Goal: Task Accomplishment & Management: Manage account settings

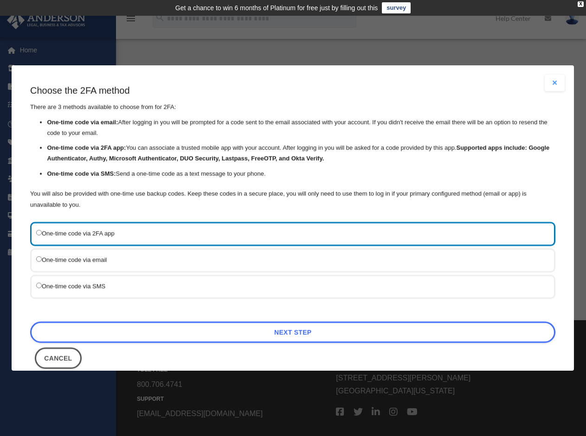
click at [264, 291] on div "One-time code via SMS" at bounding box center [292, 287] width 525 height 24
click at [38, 285] on label "One-time code via SMS" at bounding box center [287, 286] width 503 height 11
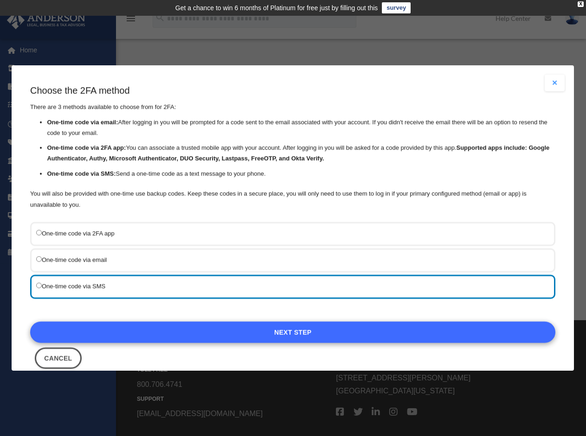
click at [288, 330] on link "Next Step" at bounding box center [292, 332] width 525 height 21
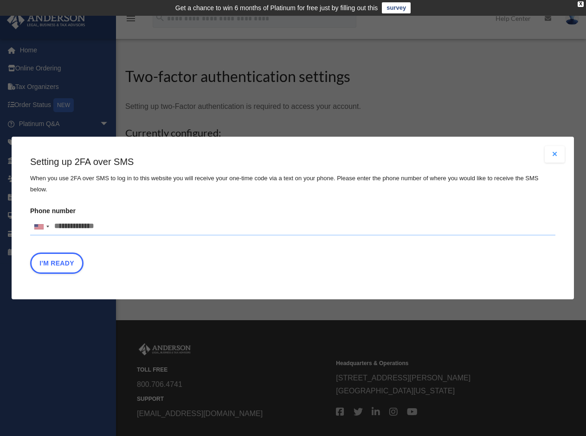
click at [98, 217] on input "Phone number [GEOGRAPHIC_DATA] +1 [GEOGRAPHIC_DATA] +44 [GEOGRAPHIC_DATA] (‫[GE…" at bounding box center [292, 226] width 525 height 19
type input "**********"
click at [160, 239] on div "Setting up 2FA over SMS When you use 2FA over SMS to log in to this website you…" at bounding box center [292, 216] width 525 height 123
click at [76, 254] on button "I'm Ready" at bounding box center [56, 263] width 53 height 21
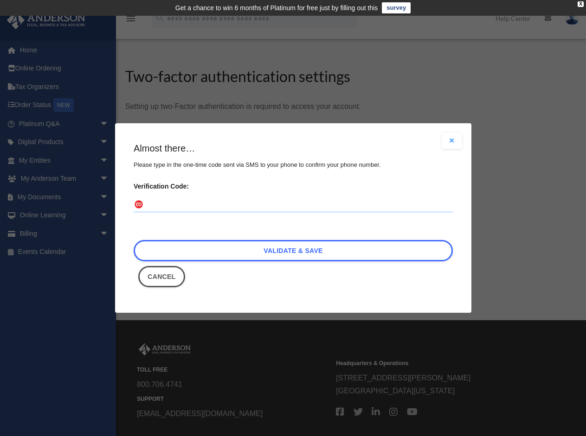
click at [261, 203] on input "Verification Code:" at bounding box center [293, 205] width 319 height 15
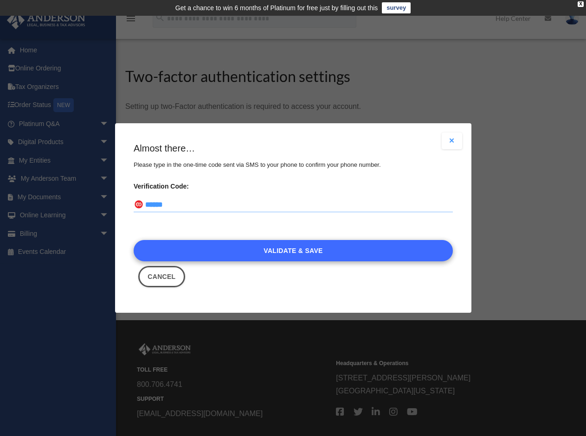
type input "******"
click at [303, 249] on link "Validate & Save" at bounding box center [293, 250] width 319 height 21
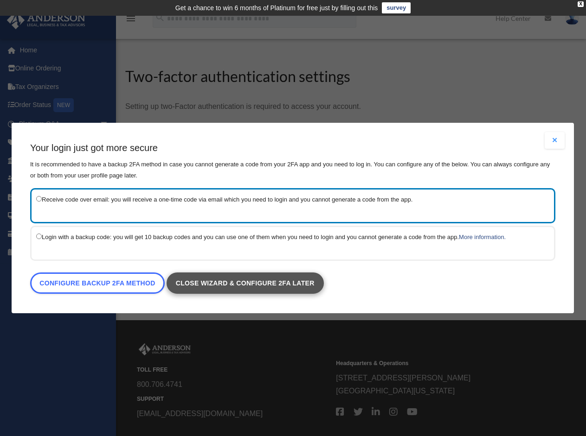
click at [215, 287] on link "Close wizard & configure 2FA later" at bounding box center [244, 283] width 157 height 21
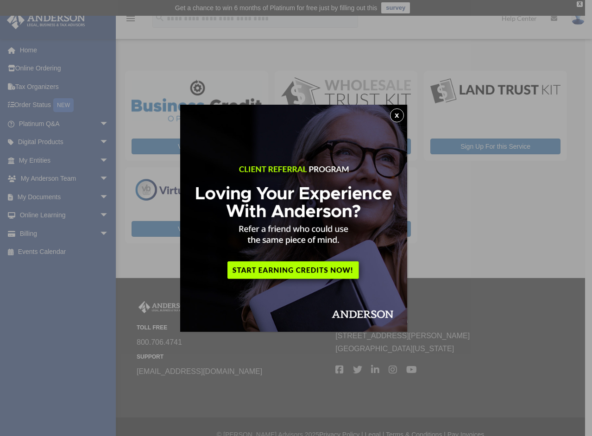
click at [400, 114] on button "x" at bounding box center [397, 115] width 14 height 14
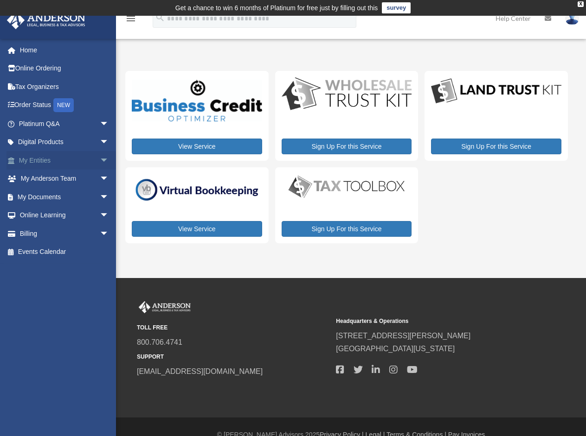
click at [48, 160] on link "My Entities arrow_drop_down" at bounding box center [64, 160] width 116 height 19
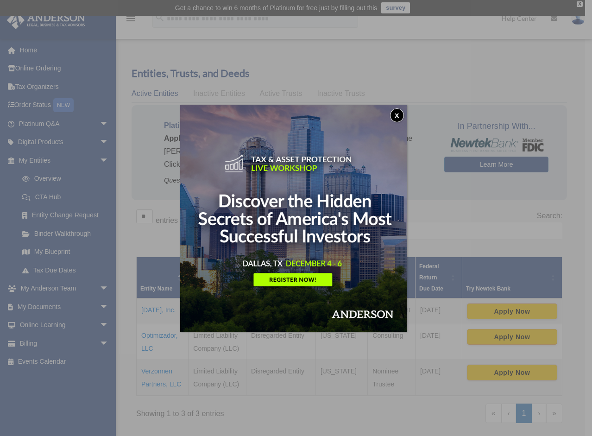
click at [400, 115] on button "x" at bounding box center [397, 115] width 14 height 14
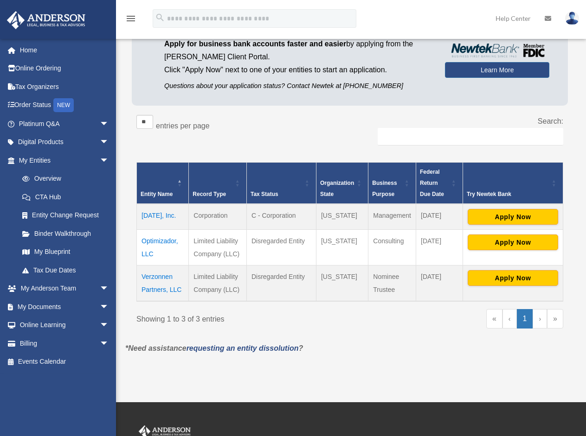
scroll to position [75, 0]
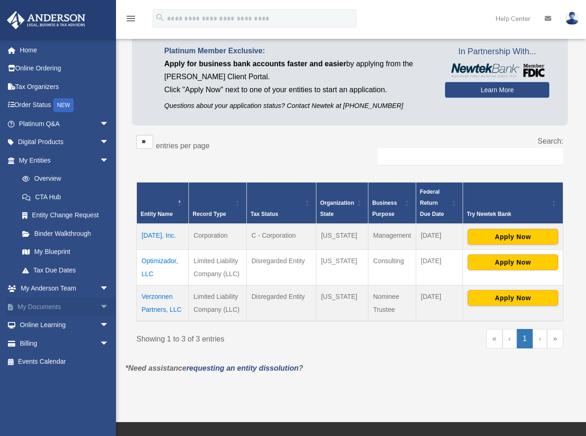
click at [52, 305] on link "My Documents arrow_drop_down" at bounding box center [64, 307] width 116 height 19
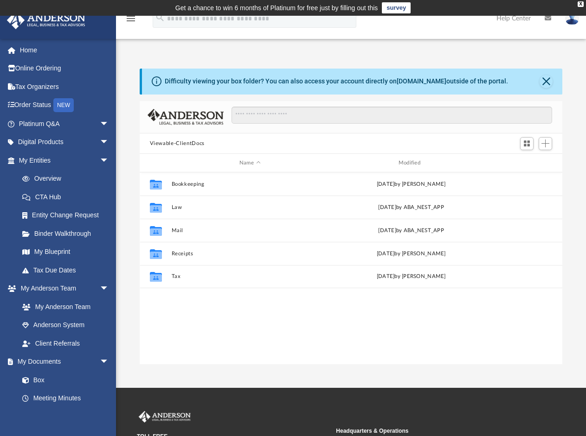
scroll to position [204, 415]
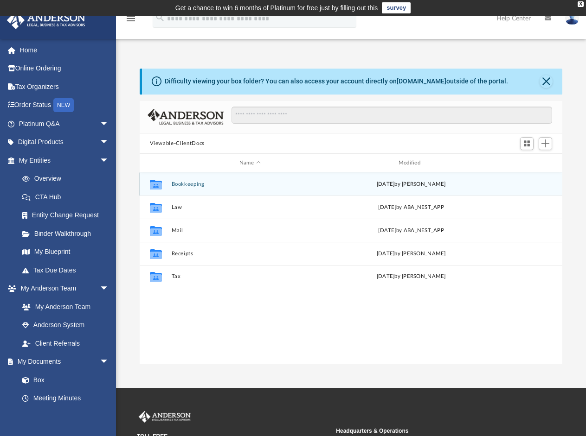
click at [196, 187] on button "Bookkeeping" at bounding box center [249, 184] width 157 height 6
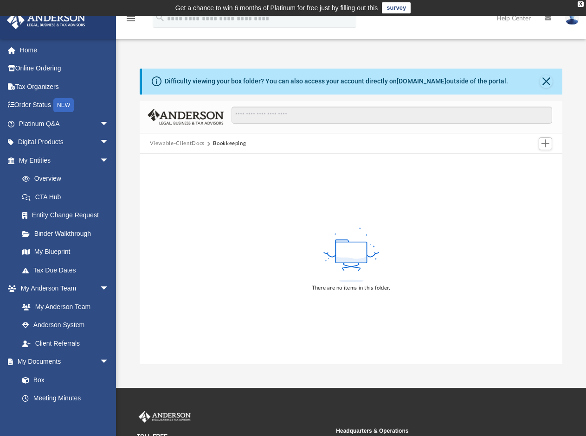
click at [187, 142] on button "Viewable-ClientDocs" at bounding box center [177, 144] width 55 height 8
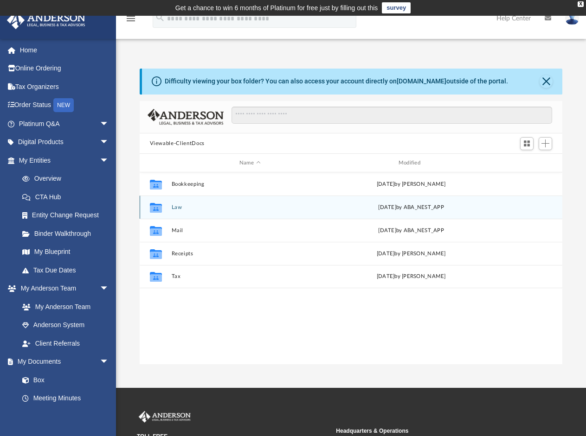
click at [175, 209] on button "Law" at bounding box center [249, 207] width 157 height 6
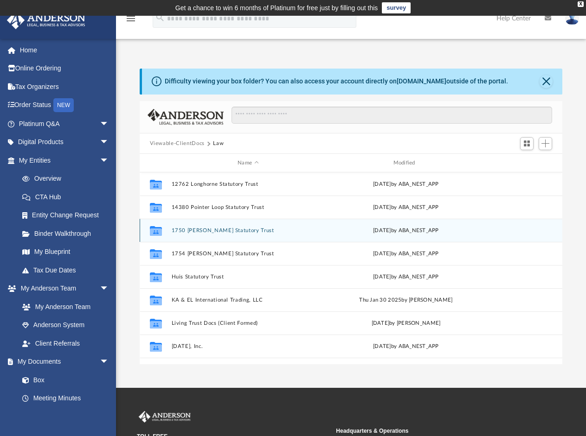
click at [232, 230] on button "1750 Hayes Statutory Trust" at bounding box center [247, 231] width 153 height 6
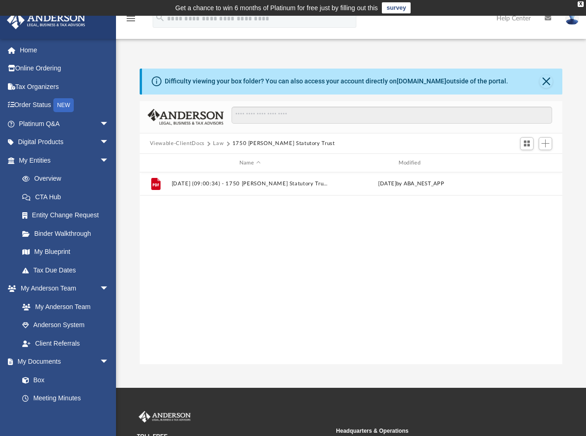
click at [218, 145] on button "Law" at bounding box center [218, 144] width 11 height 8
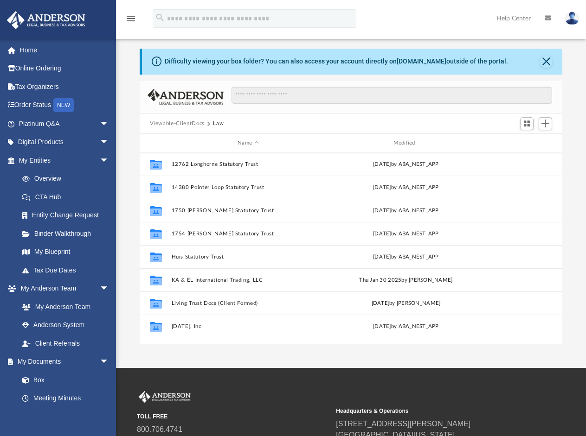
scroll to position [0, 0]
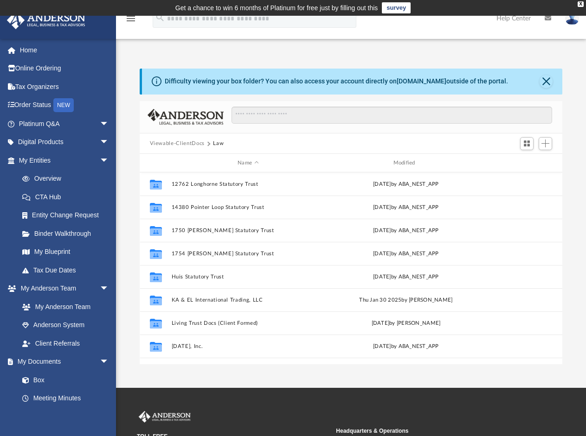
click at [197, 143] on button "Viewable-ClientDocs" at bounding box center [177, 144] width 55 height 8
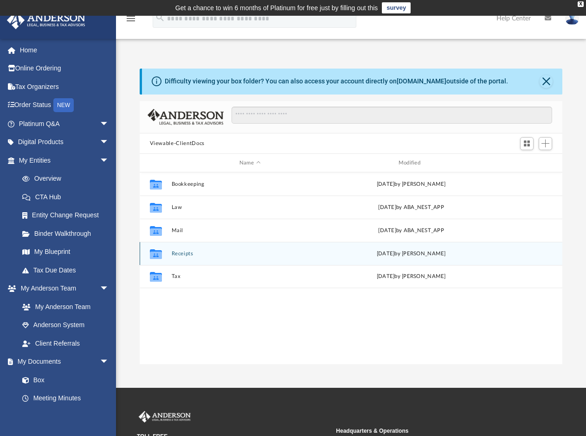
click at [178, 255] on button "Receipts" at bounding box center [249, 254] width 157 height 6
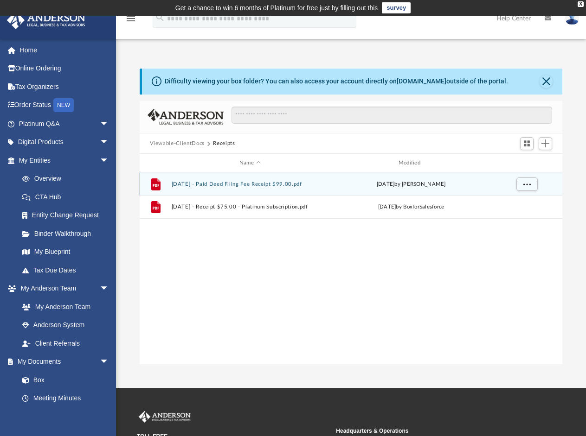
click at [267, 185] on button "2025.07.24 - Paid Deed Filing Fee Receipt $99.00.pdf" at bounding box center [249, 184] width 157 height 6
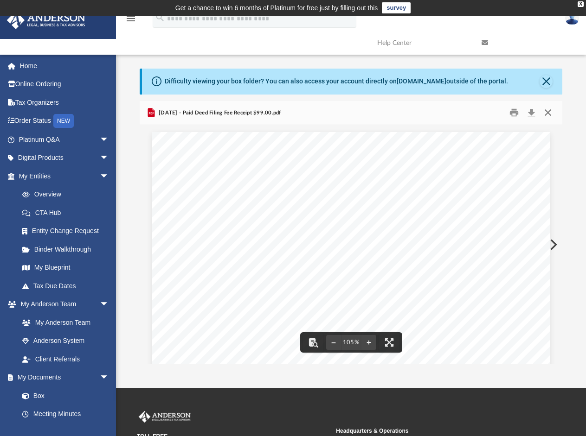
click at [547, 111] on button "Close" at bounding box center [547, 113] width 17 height 14
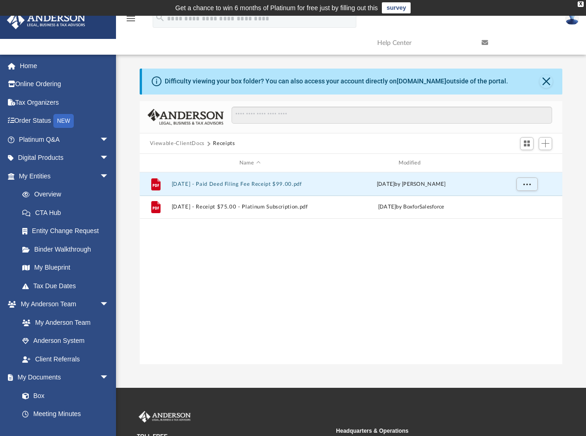
click at [184, 144] on button "Viewable-ClientDocs" at bounding box center [177, 144] width 55 height 8
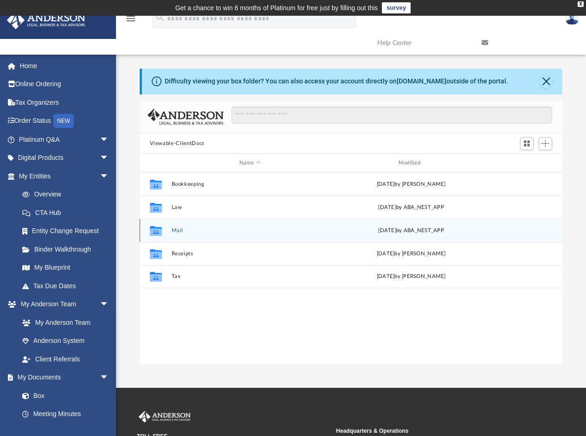
click at [177, 231] on button "Mail" at bounding box center [249, 231] width 157 height 6
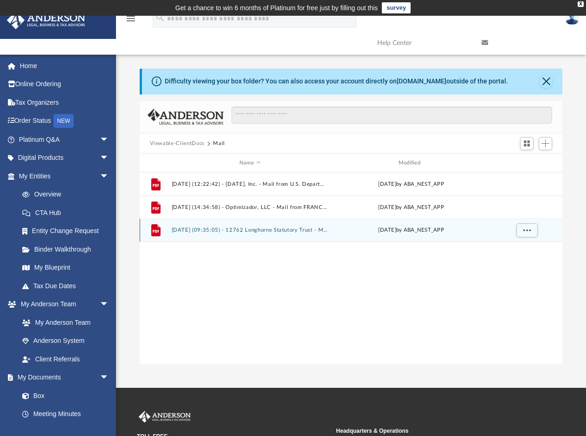
click at [265, 230] on button "2025.05.05 (09:35:05) - 12762 Longhorne Statutory Trust - Mail from LPCCS.pdf" at bounding box center [249, 230] width 157 height 6
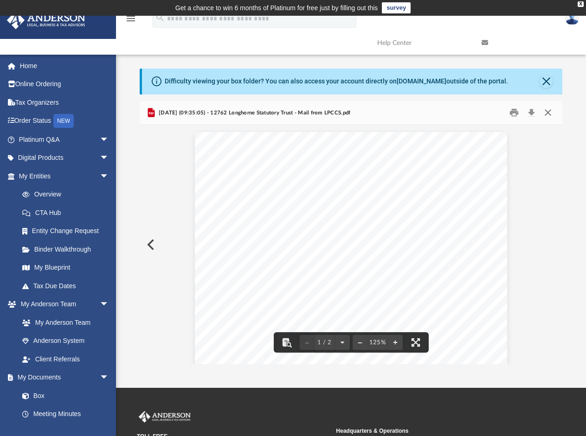
click at [549, 114] on button "Close" at bounding box center [547, 113] width 17 height 14
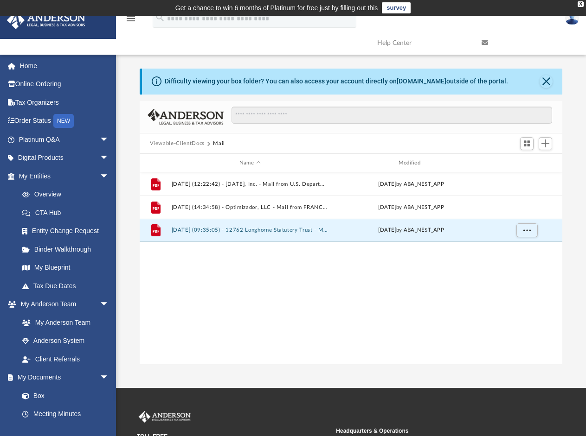
click at [191, 145] on button "Viewable-ClientDocs" at bounding box center [177, 144] width 55 height 8
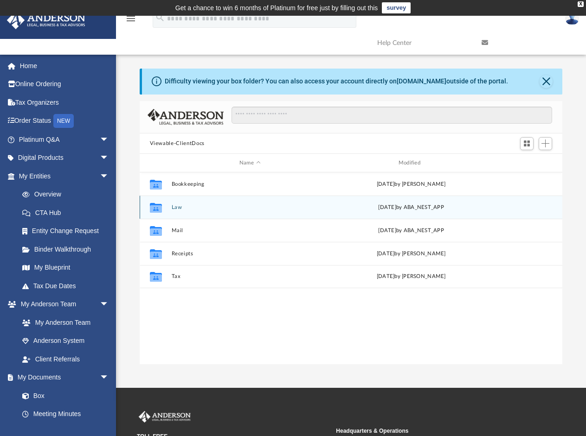
click at [172, 208] on button "Law" at bounding box center [249, 207] width 157 height 6
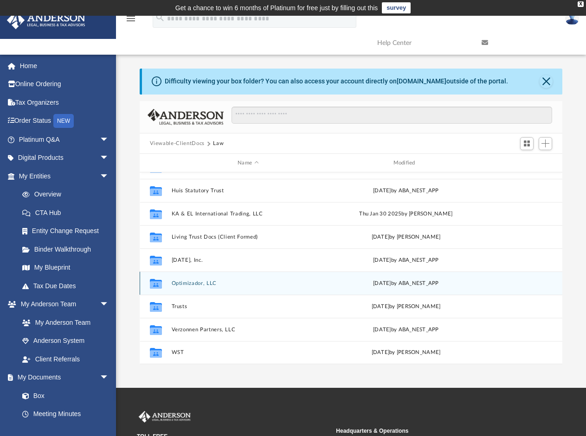
scroll to position [90, 0]
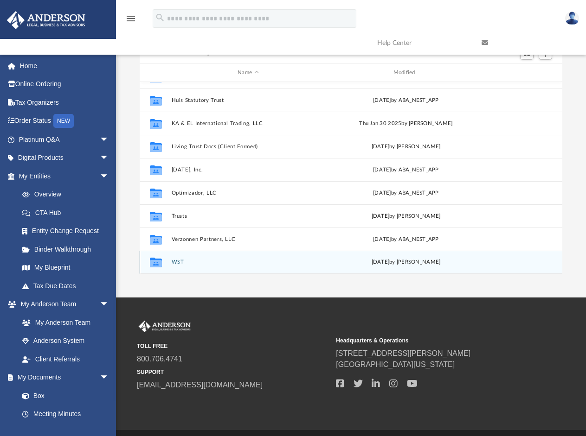
click at [180, 261] on button "WST" at bounding box center [247, 262] width 153 height 6
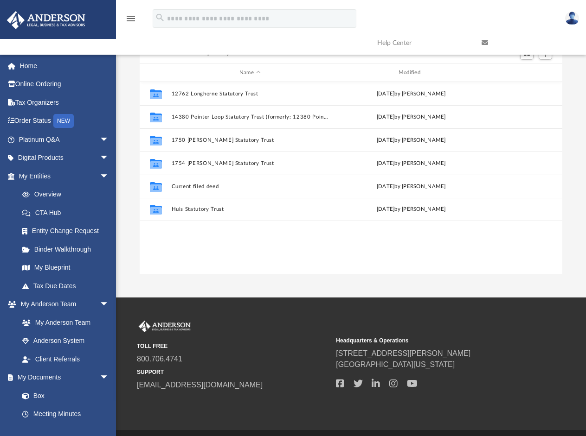
scroll to position [0, 0]
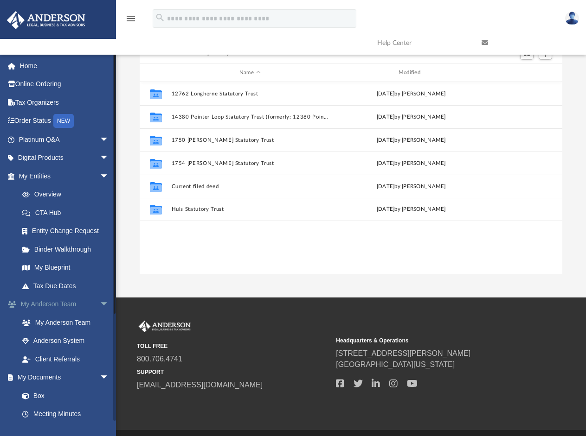
click at [68, 298] on link "My Anderson Team arrow_drop_down" at bounding box center [64, 304] width 116 height 19
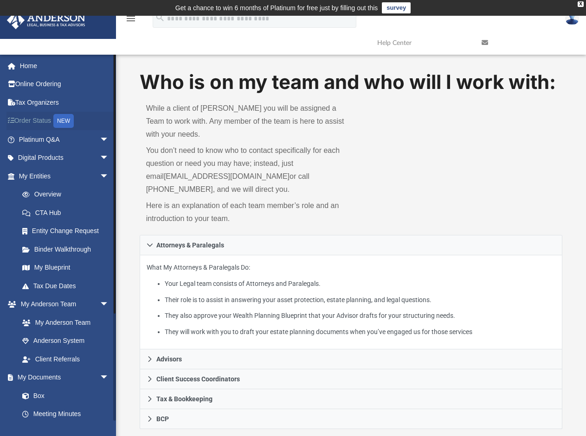
click at [43, 123] on link "Order Status NEW" at bounding box center [64, 121] width 116 height 19
